Goal: Task Accomplishment & Management: Manage account settings

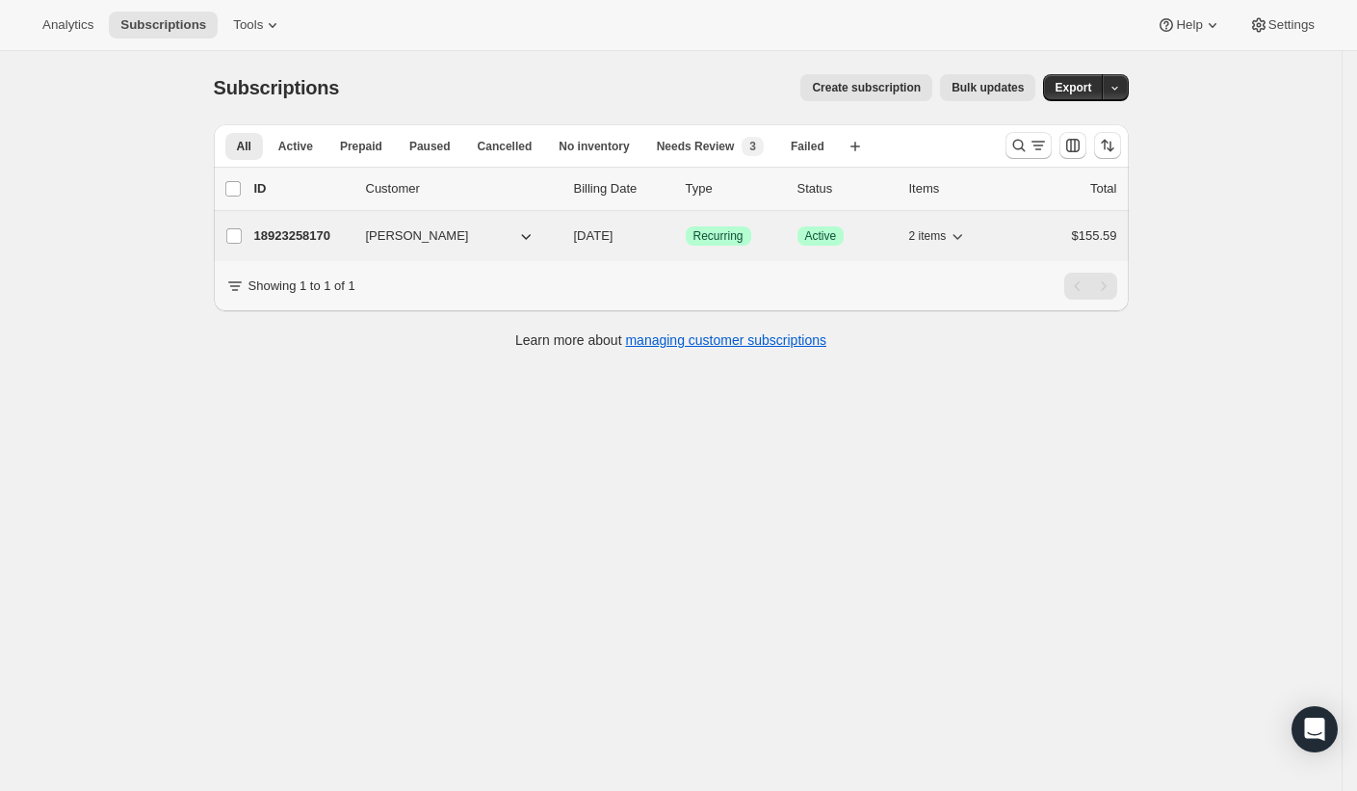
click at [312, 232] on p "18923258170" at bounding box center [302, 235] width 96 height 19
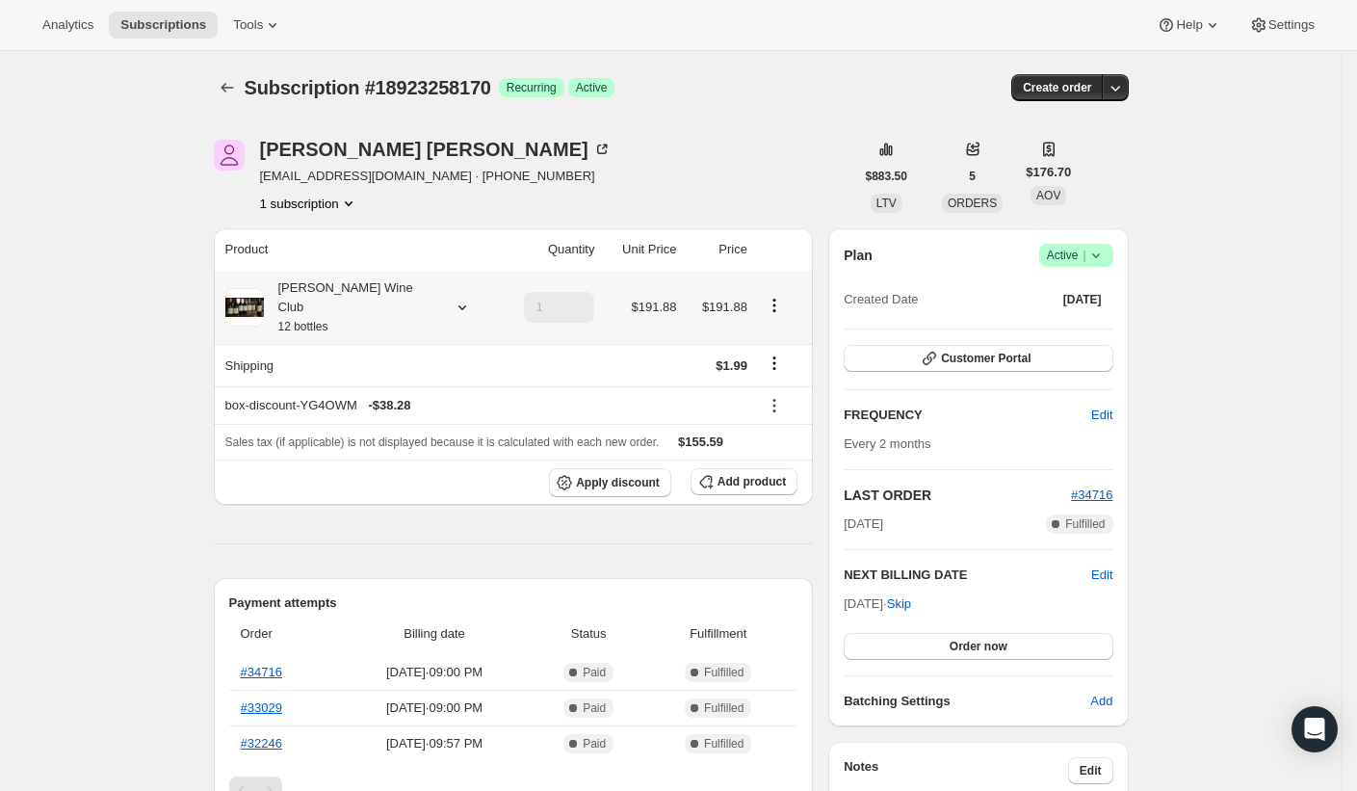
click at [345, 290] on div "[PERSON_NAME] Wine Club 12 bottles" at bounding box center [350, 307] width 173 height 58
click at [334, 448] on span "Edit box" at bounding box center [343, 452] width 45 height 15
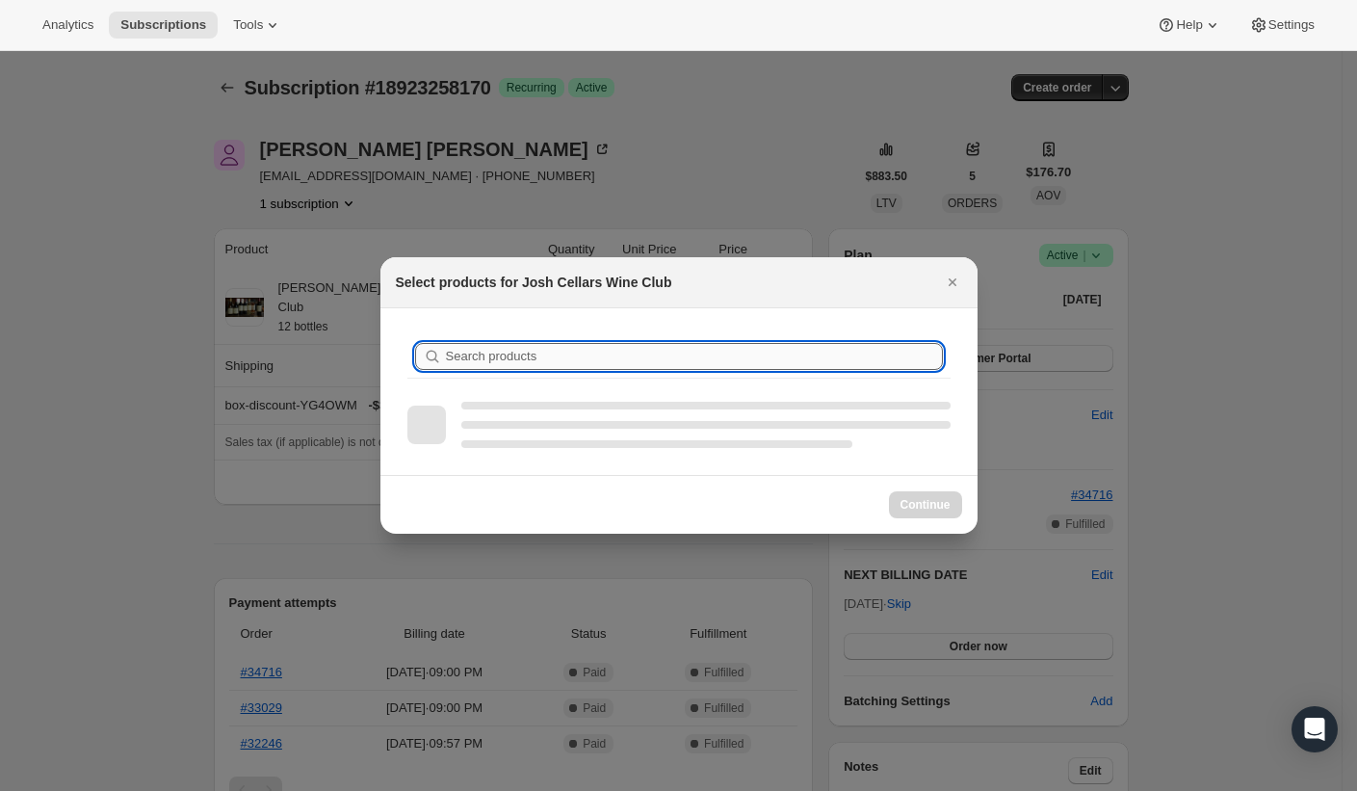
click at [621, 350] on input "Search products" at bounding box center [694, 356] width 497 height 27
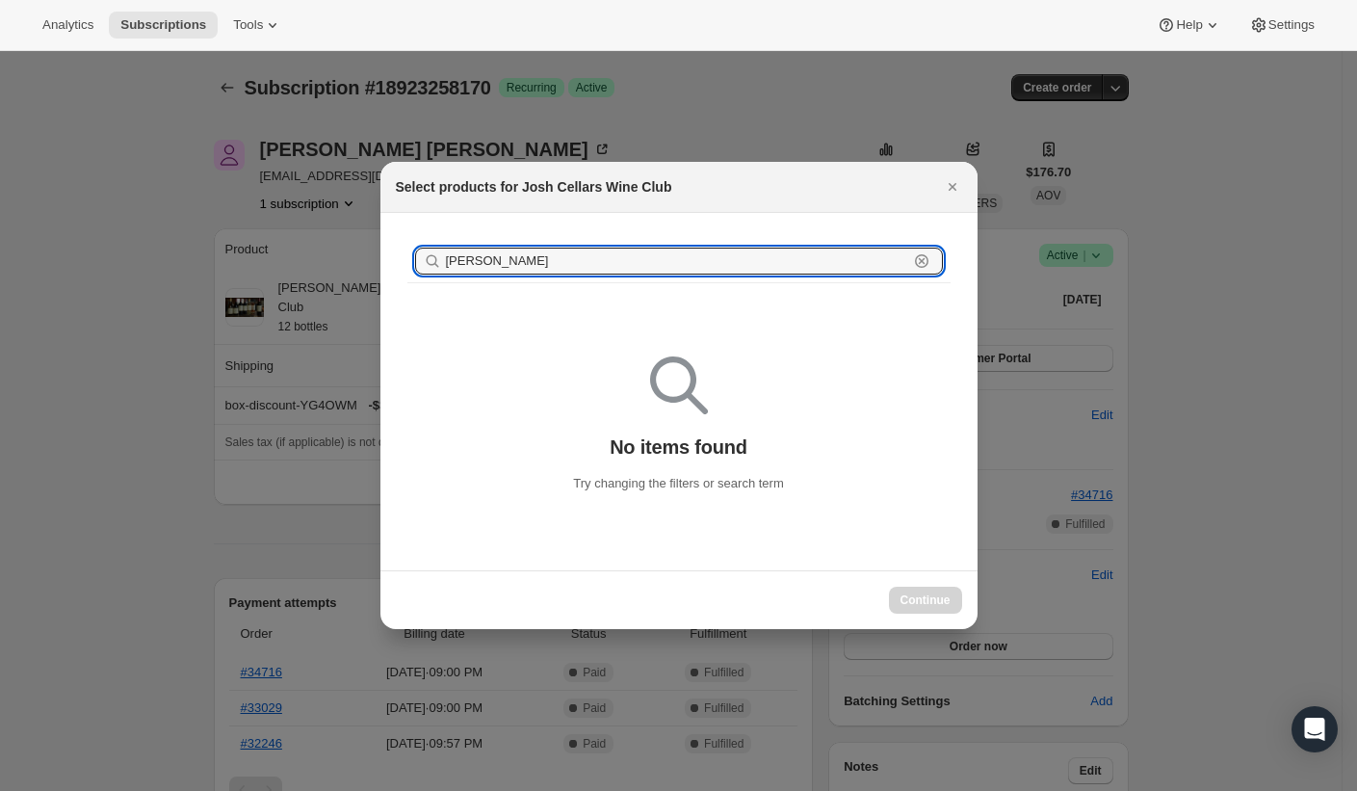
type input "blanc"
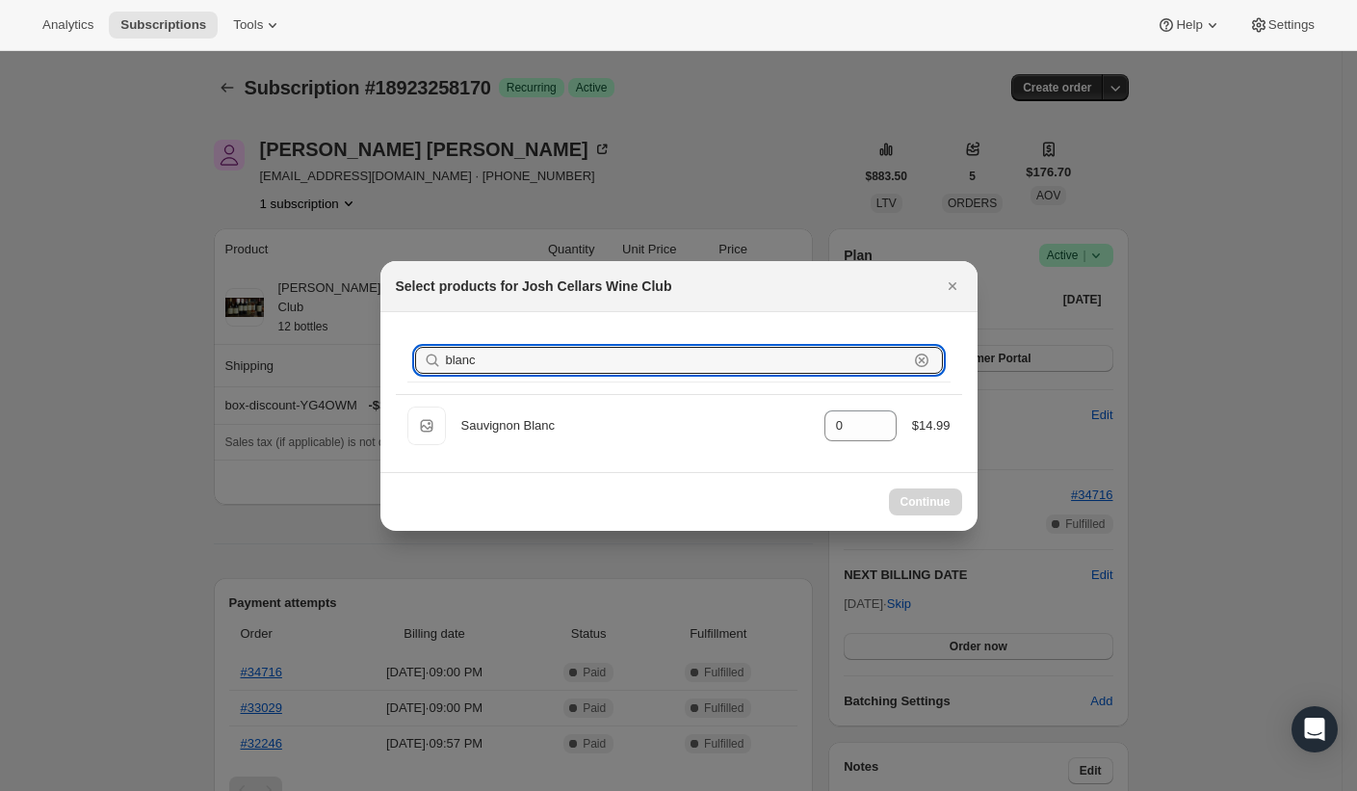
select select "gid://shopify/ProductVariant/49495050322234"
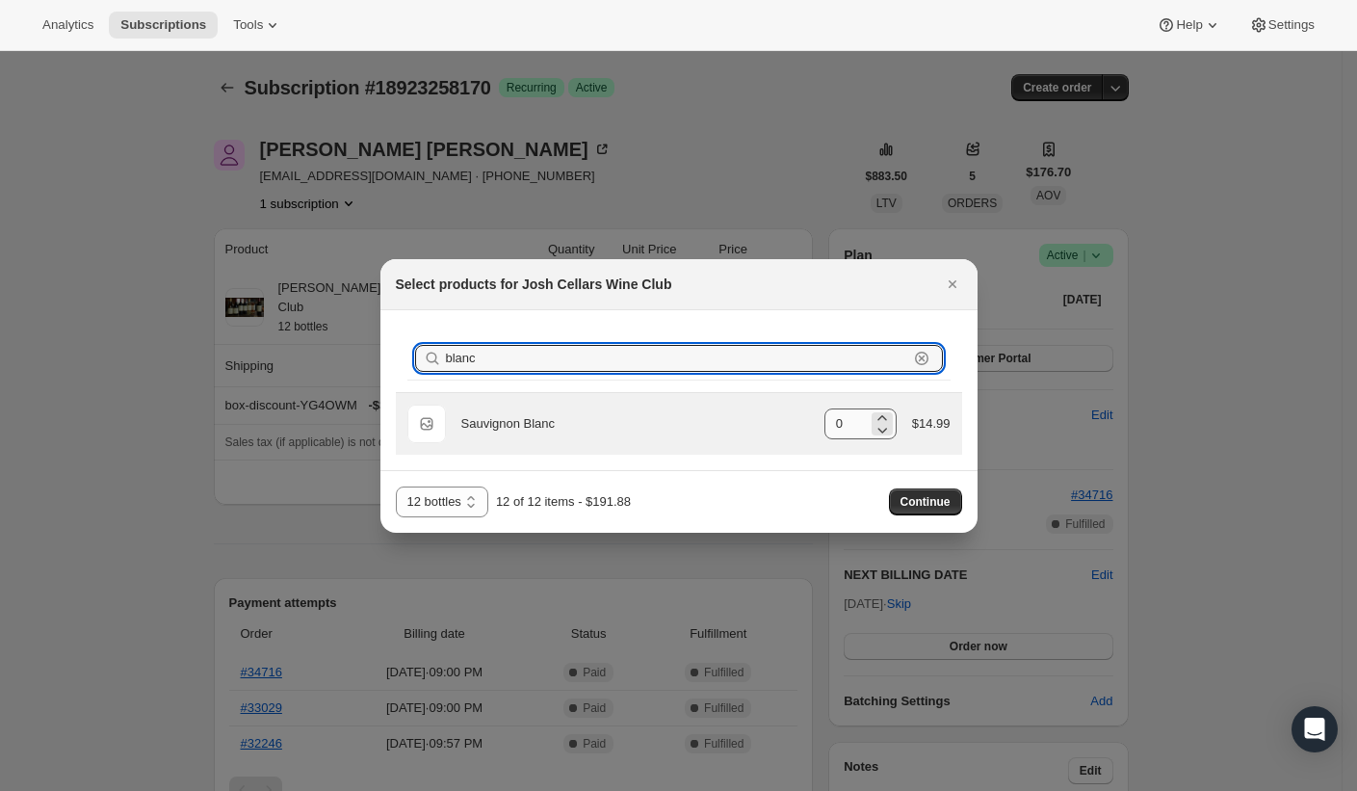
type input "blanc"
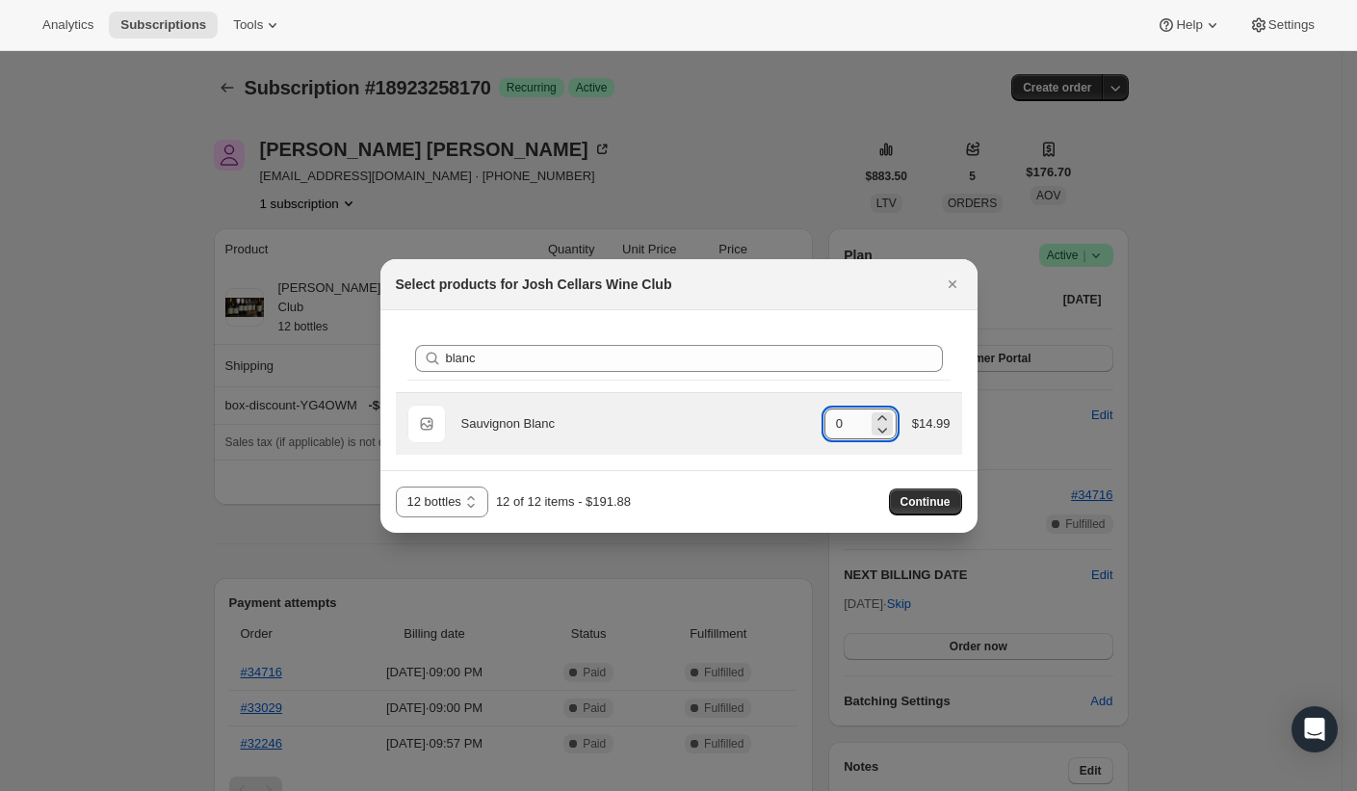
click at [842, 429] on input "0" at bounding box center [846, 423] width 43 height 31
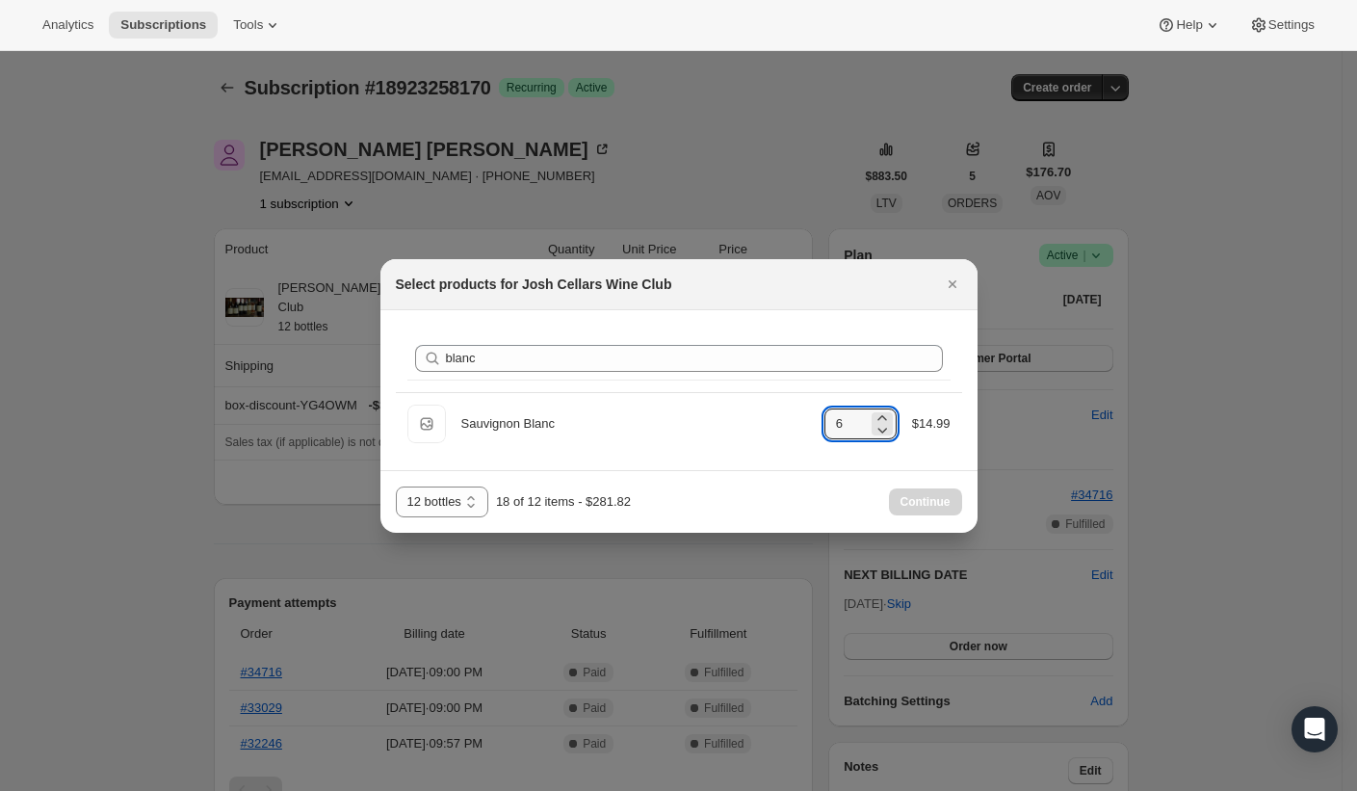
type input "6"
click at [911, 502] on div "Continue" at bounding box center [925, 501] width 73 height 27
click at [961, 279] on button "Close" at bounding box center [952, 284] width 27 height 27
